Goal: Task Accomplishment & Management: Use online tool/utility

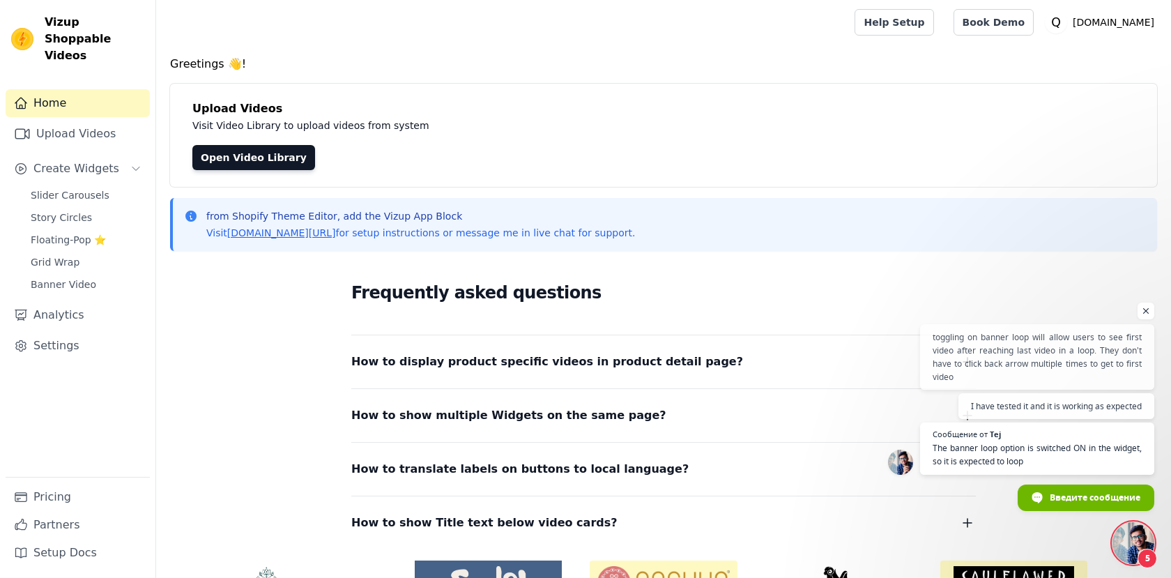
scroll to position [237, 0]
click at [89, 188] on span "Slider Carousels" at bounding box center [70, 195] width 79 height 14
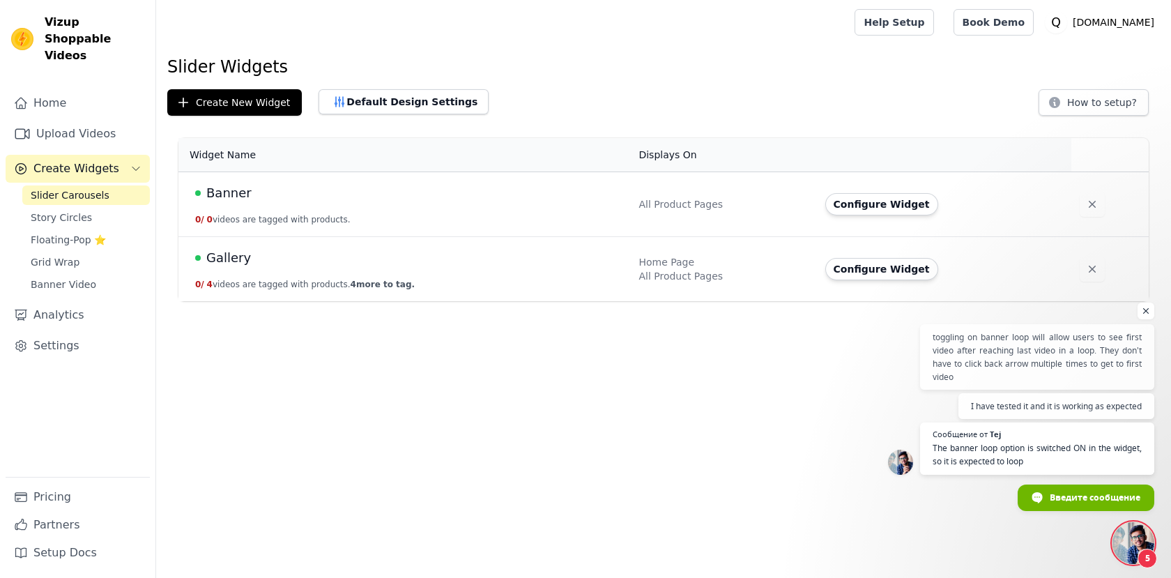
scroll to position [237, 0]
click at [1088, 208] on icon "button" at bounding box center [1093, 204] width 14 height 14
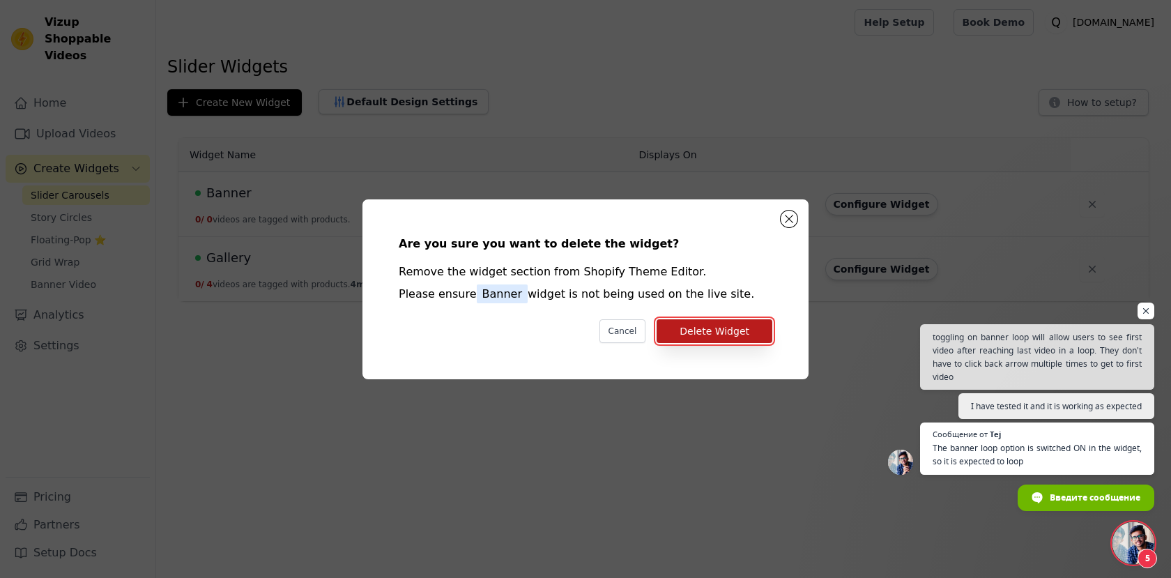
click at [749, 327] on button "Delete Widget" at bounding box center [715, 331] width 116 height 24
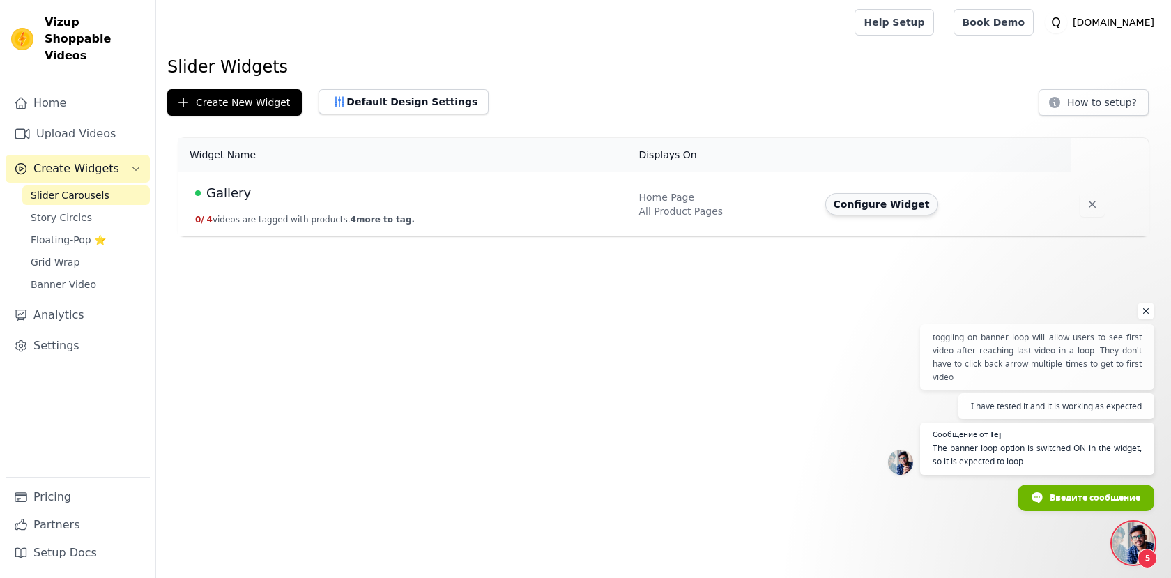
scroll to position [237, 0]
click at [881, 213] on button "Configure Widget" at bounding box center [882, 204] width 113 height 22
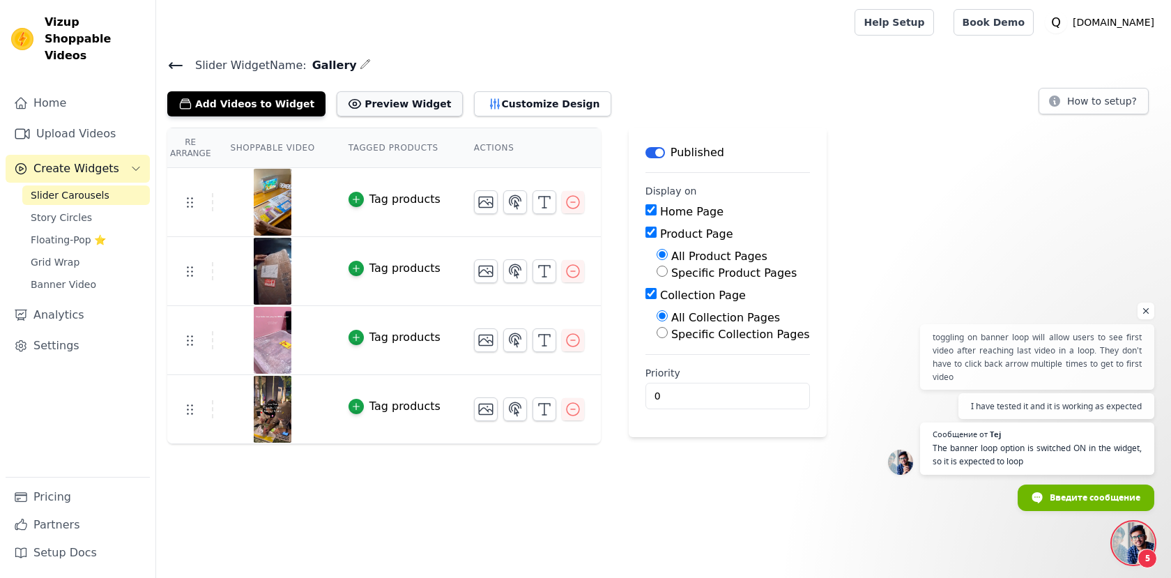
click at [404, 96] on button "Preview Widget" at bounding box center [400, 103] width 126 height 25
click at [478, 109] on button "Customize Design" at bounding box center [542, 103] width 137 height 25
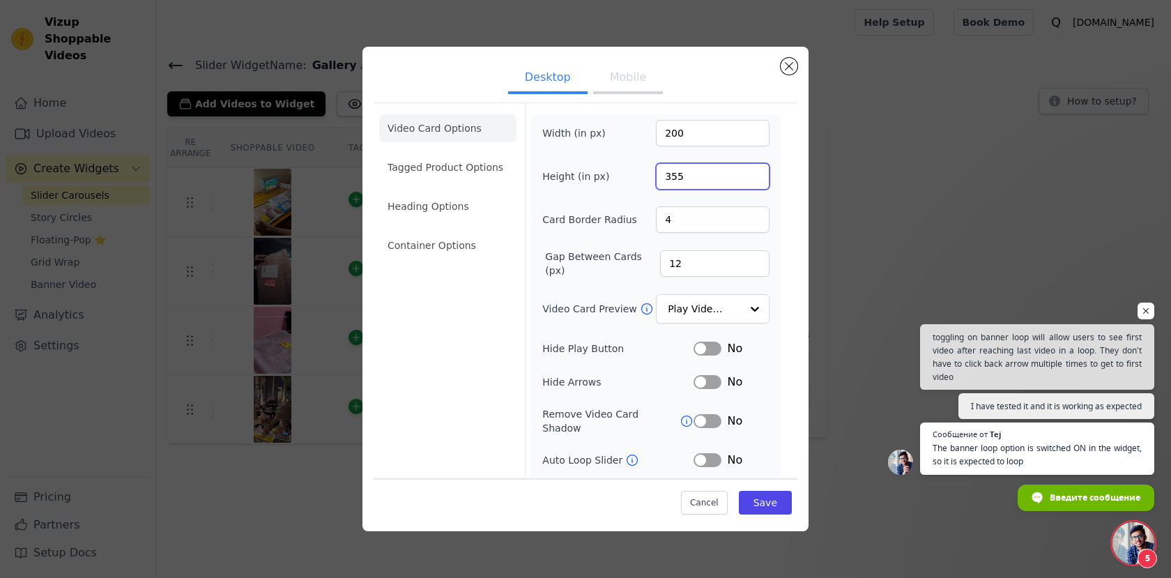
click at [674, 176] on input "355" at bounding box center [713, 176] width 114 height 26
type input "455"
drag, startPoint x: 671, startPoint y: 135, endPoint x: 683, endPoint y: 146, distance: 16.8
click at [675, 139] on input "200" at bounding box center [713, 133] width 114 height 26
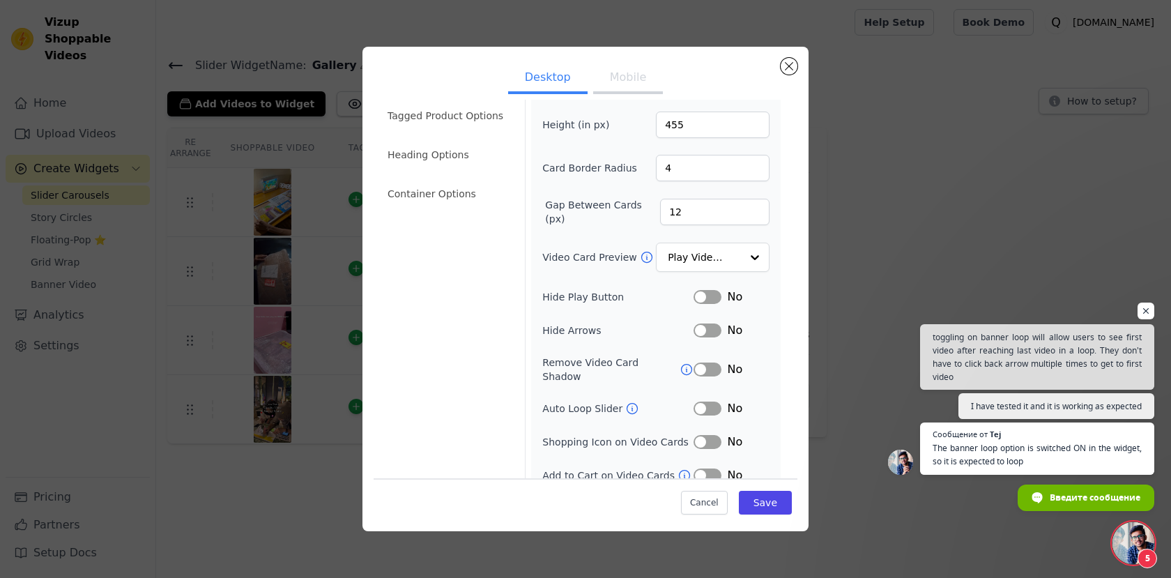
scroll to position [57, 0]
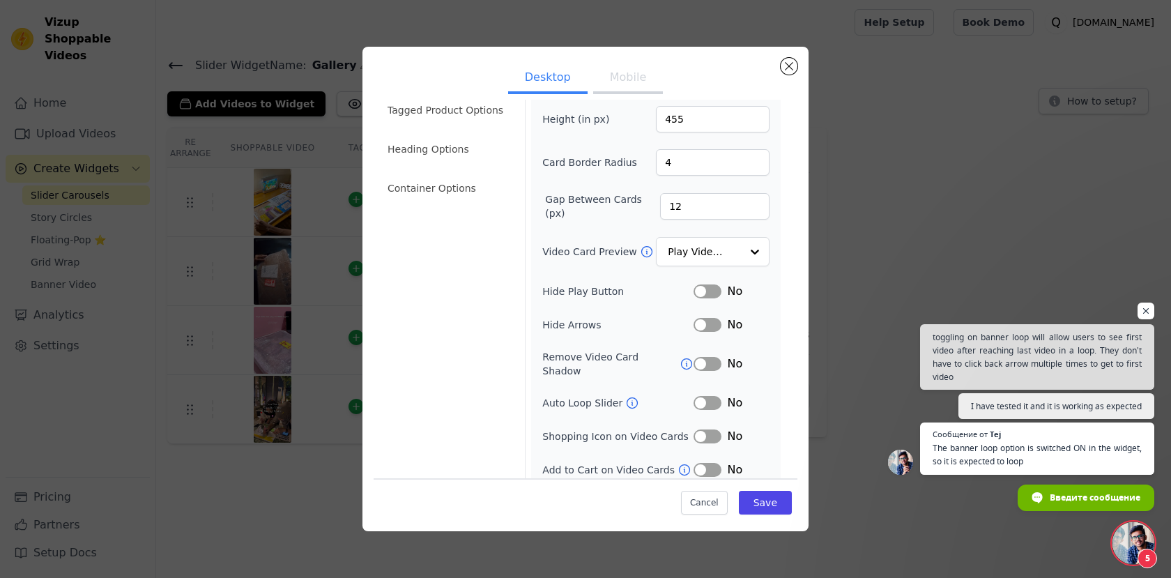
type input "300"
click at [683, 165] on input "4" at bounding box center [713, 162] width 114 height 26
type input "6"
click at [765, 501] on button "Save" at bounding box center [765, 503] width 53 height 24
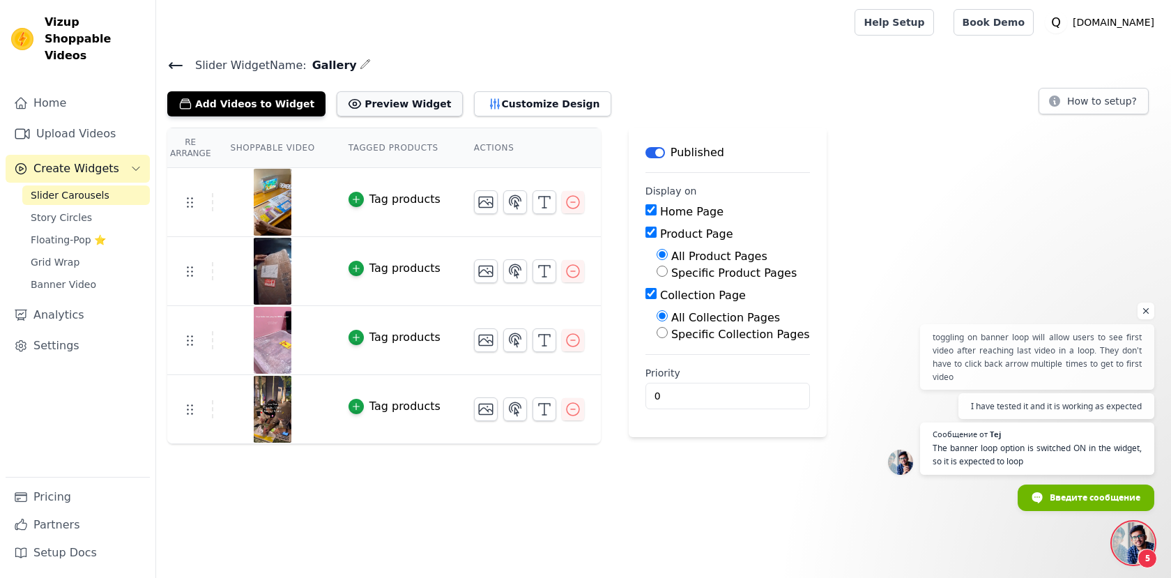
click at [393, 100] on button "Preview Widget" at bounding box center [400, 103] width 126 height 25
click at [496, 114] on button "Customize Design" at bounding box center [542, 103] width 137 height 25
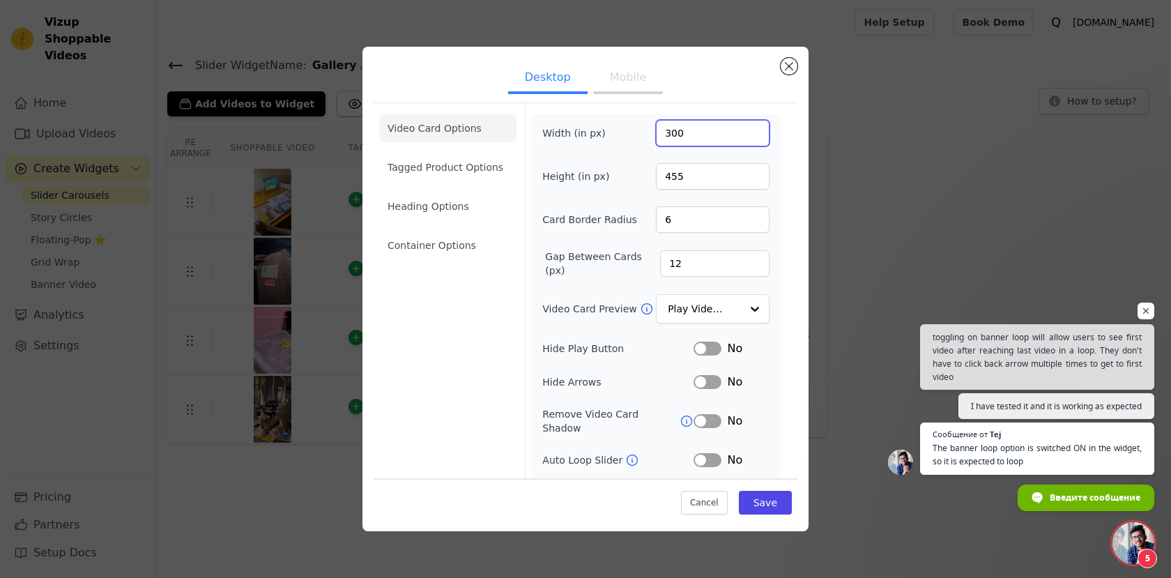
click at [681, 134] on input "300" at bounding box center [713, 133] width 114 height 26
type input "320"
click at [675, 178] on input "455" at bounding box center [713, 176] width 114 height 26
type input "465"
click at [761, 510] on button "Save" at bounding box center [765, 503] width 53 height 24
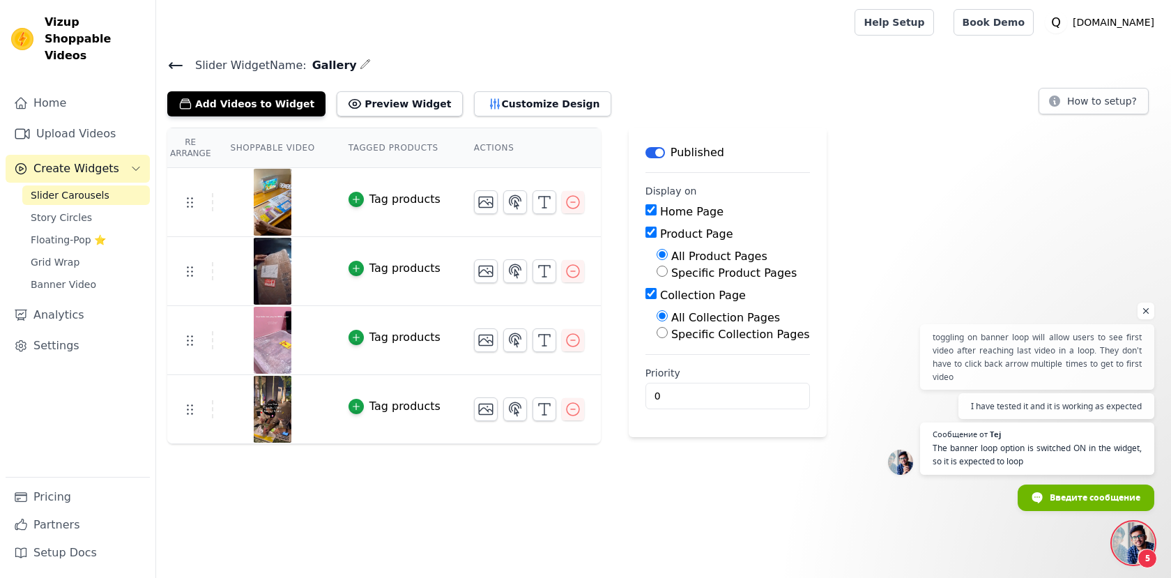
click at [504, 79] on div "Slider Widget Name: Gallery Add Videos to Widget Preview Widget Customize Desig…" at bounding box center [663, 86] width 1015 height 61
click at [496, 89] on div "Add Videos to Widget Preview Widget Customize Design" at bounding box center [394, 101] width 455 height 31
click at [496, 94] on button "Customize Design" at bounding box center [542, 103] width 137 height 25
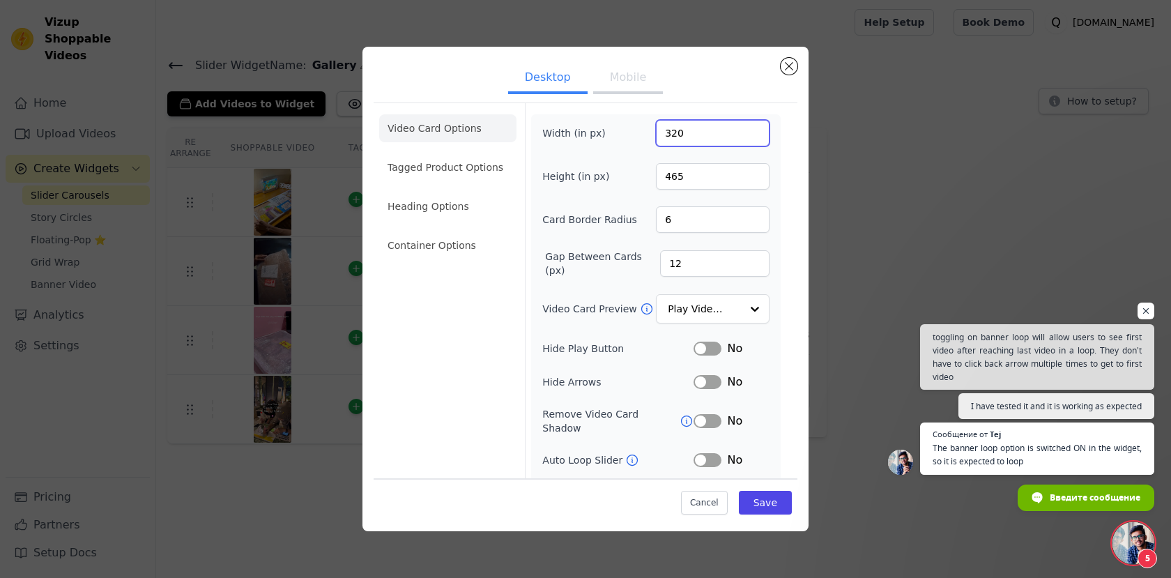
click at [671, 134] on input "320" at bounding box center [713, 133] width 114 height 26
type input "350"
click at [678, 179] on input "465" at bounding box center [713, 176] width 114 height 26
type input "495"
click at [766, 510] on button "Save" at bounding box center [765, 503] width 53 height 24
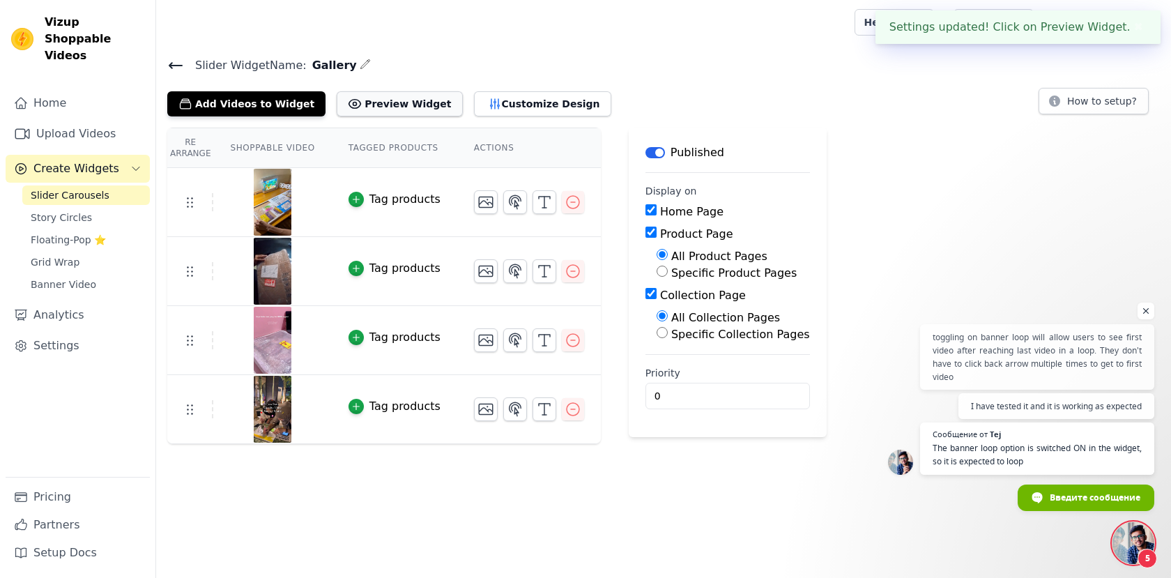
click at [390, 94] on button "Preview Widget" at bounding box center [400, 103] width 126 height 25
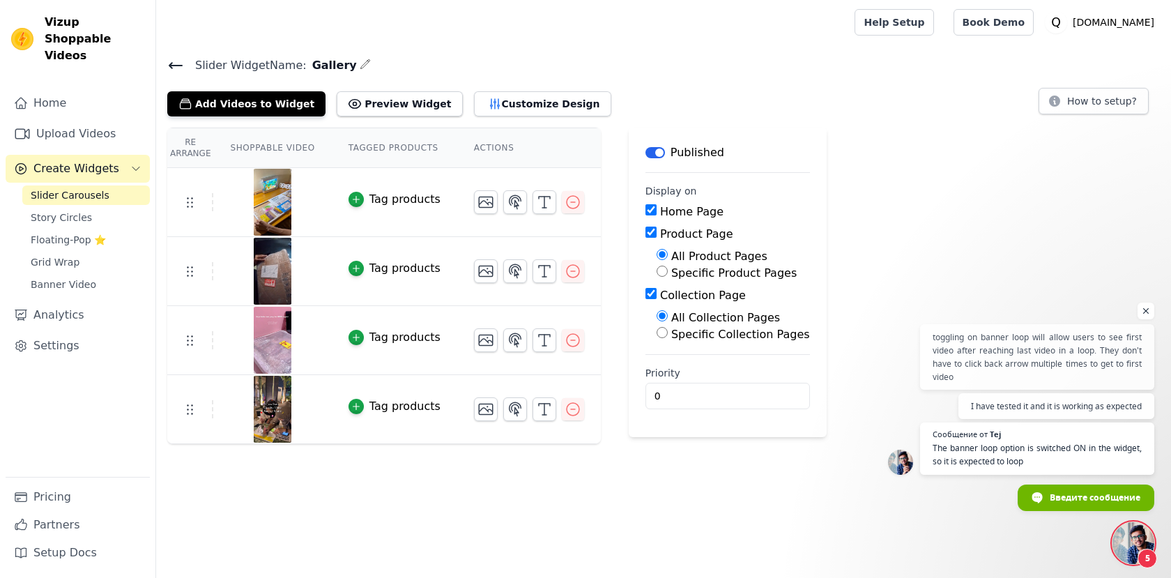
click at [1144, 531] on span "Открытый чат" at bounding box center [1134, 543] width 42 height 42
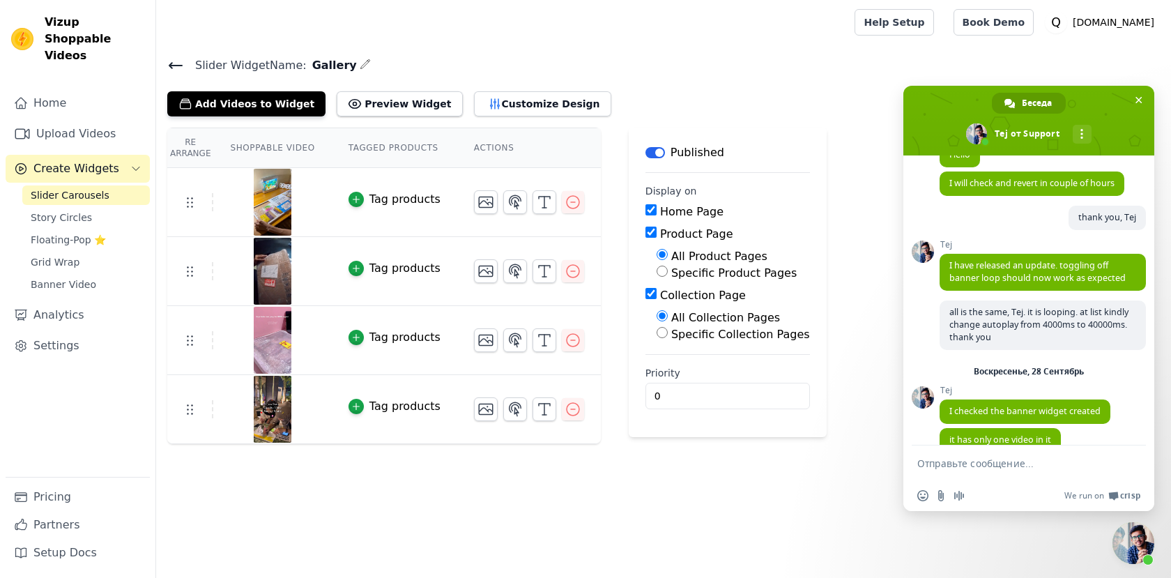
scroll to position [404, 0]
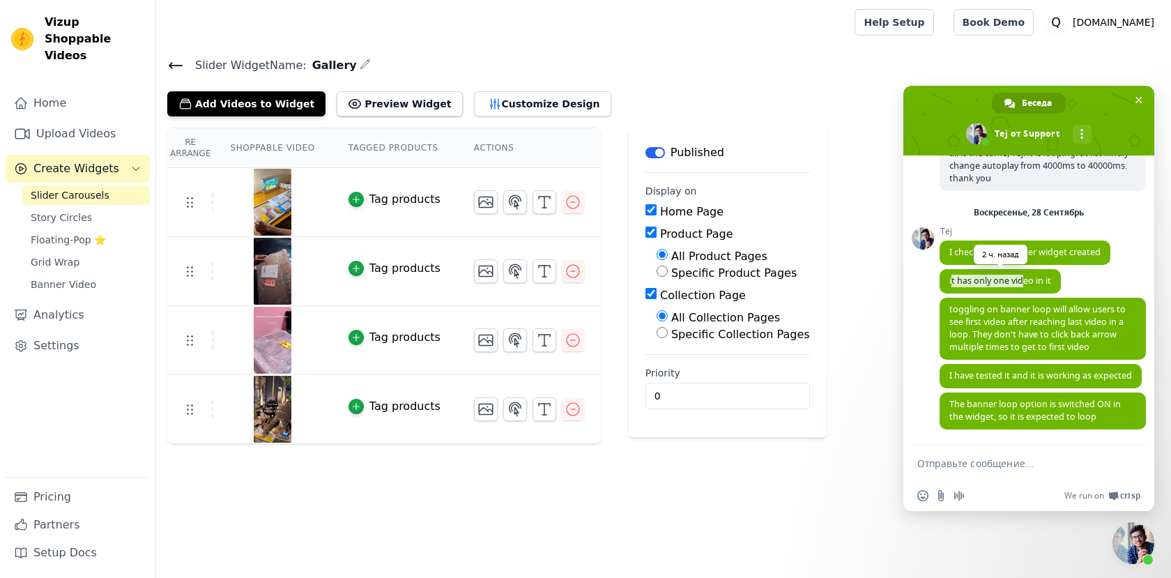
drag, startPoint x: 953, startPoint y: 278, endPoint x: 1024, endPoint y: 277, distance: 70.4
click at [1024, 277] on span "it has only one video in it" at bounding box center [1001, 281] width 102 height 12
click at [974, 321] on span "toggling on banner loop will allow users to see first video after reaching last…" at bounding box center [1038, 328] width 176 height 50
drag, startPoint x: 964, startPoint y: 314, endPoint x: 1015, endPoint y: 314, distance: 50.9
click at [1015, 314] on span "toggling on banner loop will allow users to see first video after reaching last…" at bounding box center [1038, 328] width 176 height 50
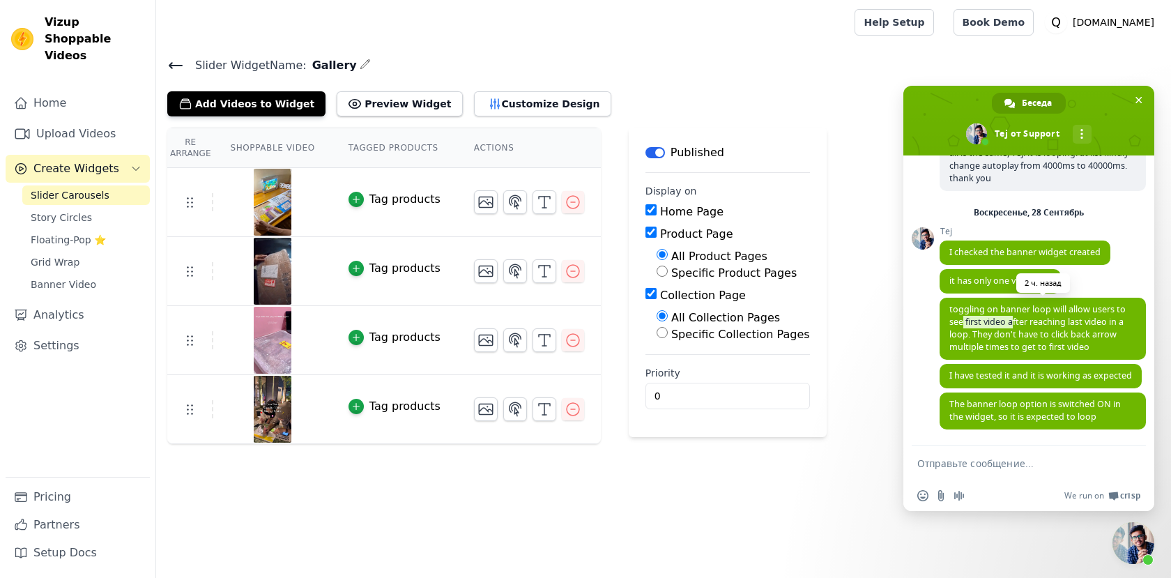
click at [1015, 314] on span "toggling on banner loop will allow users to see first video after reaching last…" at bounding box center [1038, 328] width 176 height 50
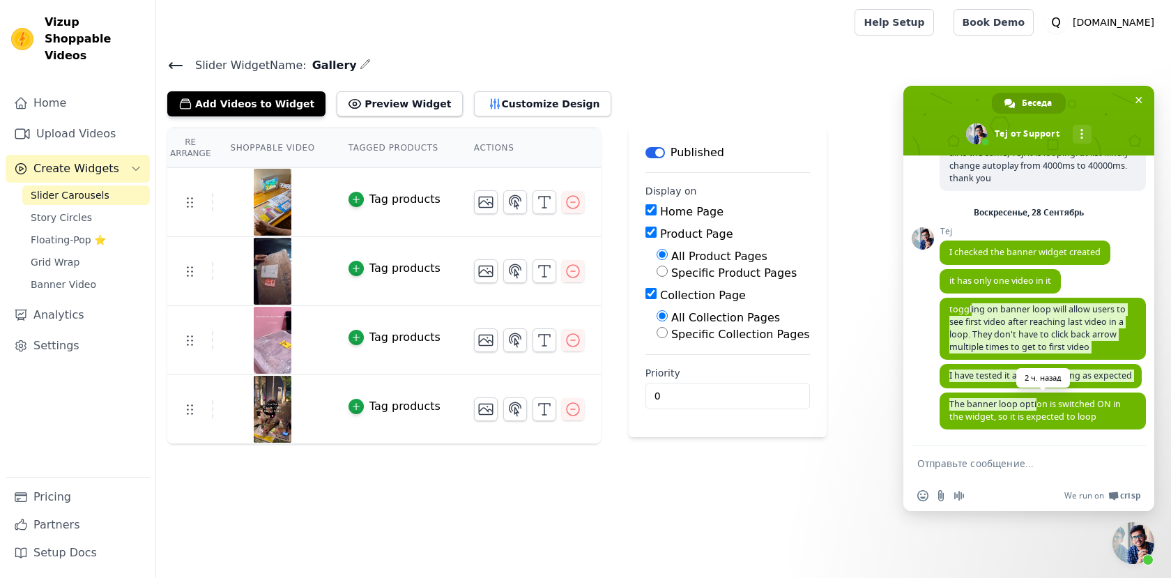
drag, startPoint x: 970, startPoint y: 304, endPoint x: 1038, endPoint y: 404, distance: 121.1
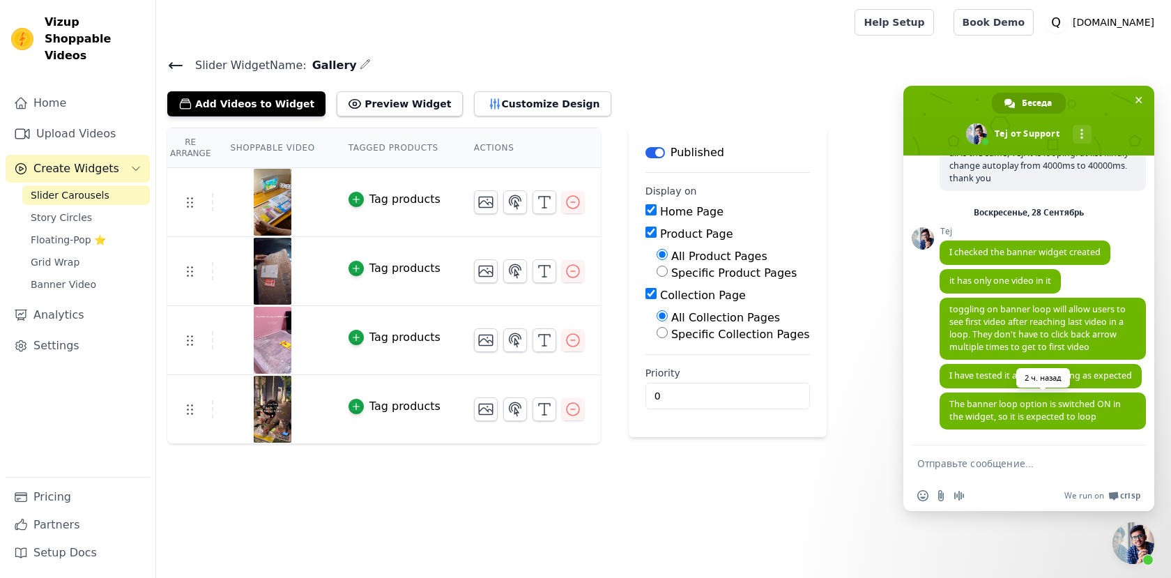
click at [1038, 404] on span "The banner loop option is switched ON in the widget, so it is expected to loop" at bounding box center [1036, 410] width 172 height 24
click at [973, 455] on form at bounding box center [1014, 465] width 192 height 38
click at [971, 468] on textarea "Отправьте сообщение..." at bounding box center [1014, 463] width 192 height 13
type textarea "I"
